Goal: Check status: Check status

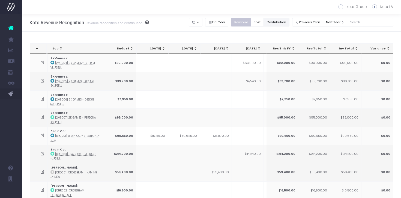
click at [283, 22] on button "Contribution" at bounding box center [277, 22] width 26 height 8
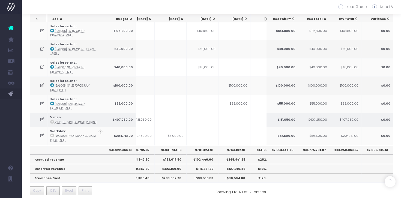
scroll to position [0, 20]
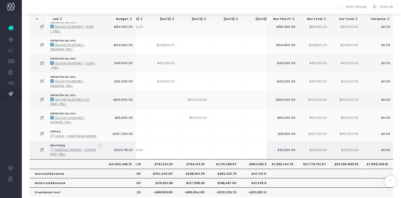
click at [199, 141] on td at bounding box center [194, 150] width 32 height 18
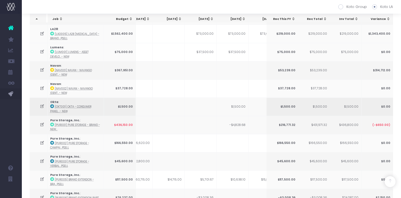
click at [41, 104] on icon at bounding box center [42, 106] width 5 height 5
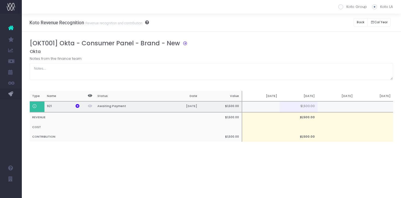
click at [261, 106] on td at bounding box center [261, 106] width 38 height 11
click at [337, 57] on div "Notes from the finance team" at bounding box center [212, 68] width 364 height 24
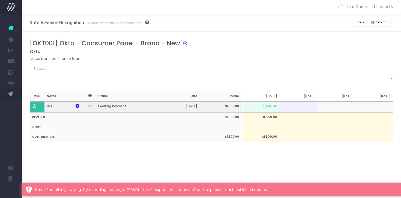
click at [269, 108] on td "$1,500.00" at bounding box center [261, 106] width 38 height 11
type input "$1,500.00"
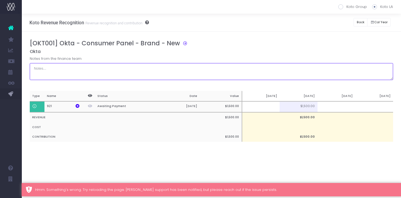
click at [252, 66] on textarea at bounding box center [212, 71] width 364 height 17
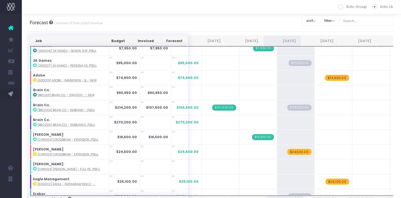
scroll to position [50, 0]
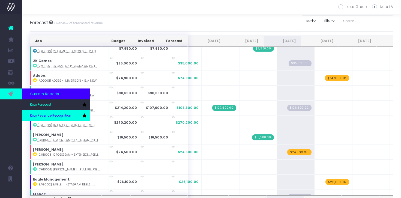
click at [53, 115] on span "Koto Revenue Recognition" at bounding box center [50, 115] width 41 height 5
